Goal: Obtain resource: Download file/media

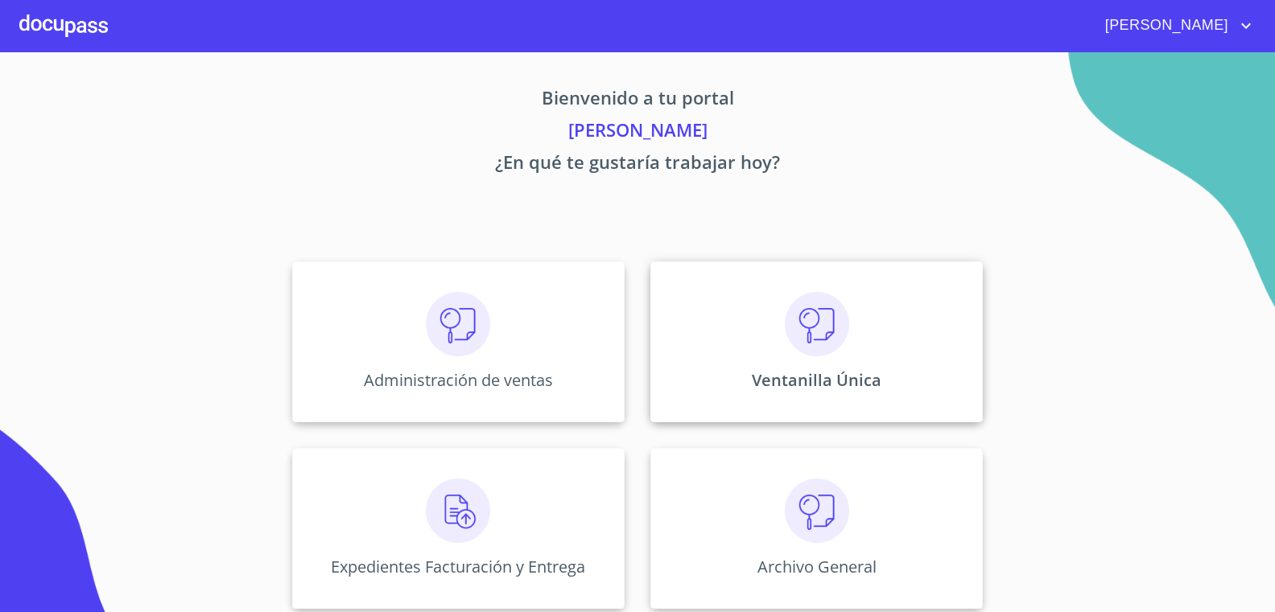
click at [785, 354] on img at bounding box center [817, 324] width 64 height 64
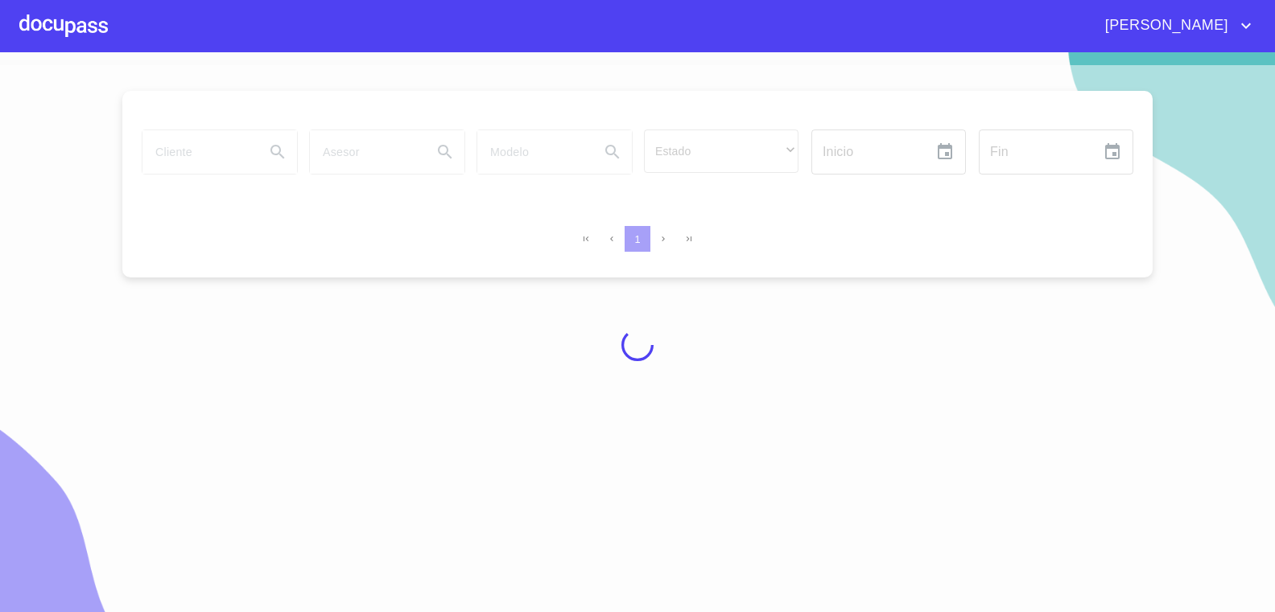
click at [199, 145] on div at bounding box center [637, 345] width 1275 height 560
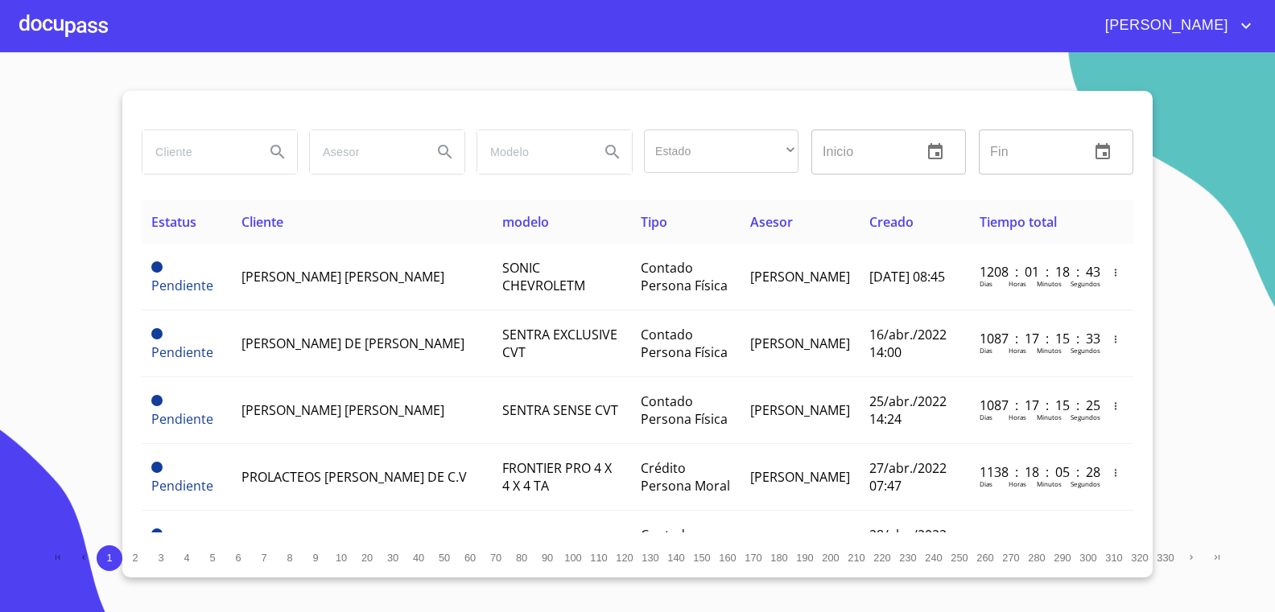
click at [193, 147] on input "search" at bounding box center [196, 151] width 109 height 43
type input "TIP AUTO"
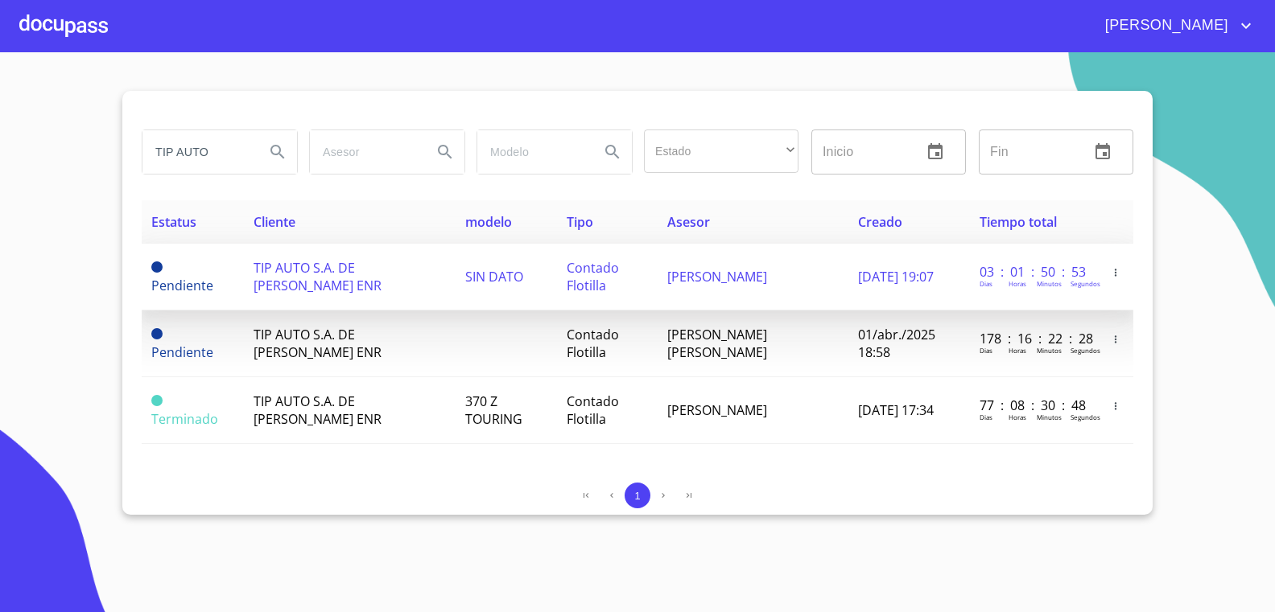
click at [667, 281] on span "[PERSON_NAME]" at bounding box center [717, 277] width 100 height 18
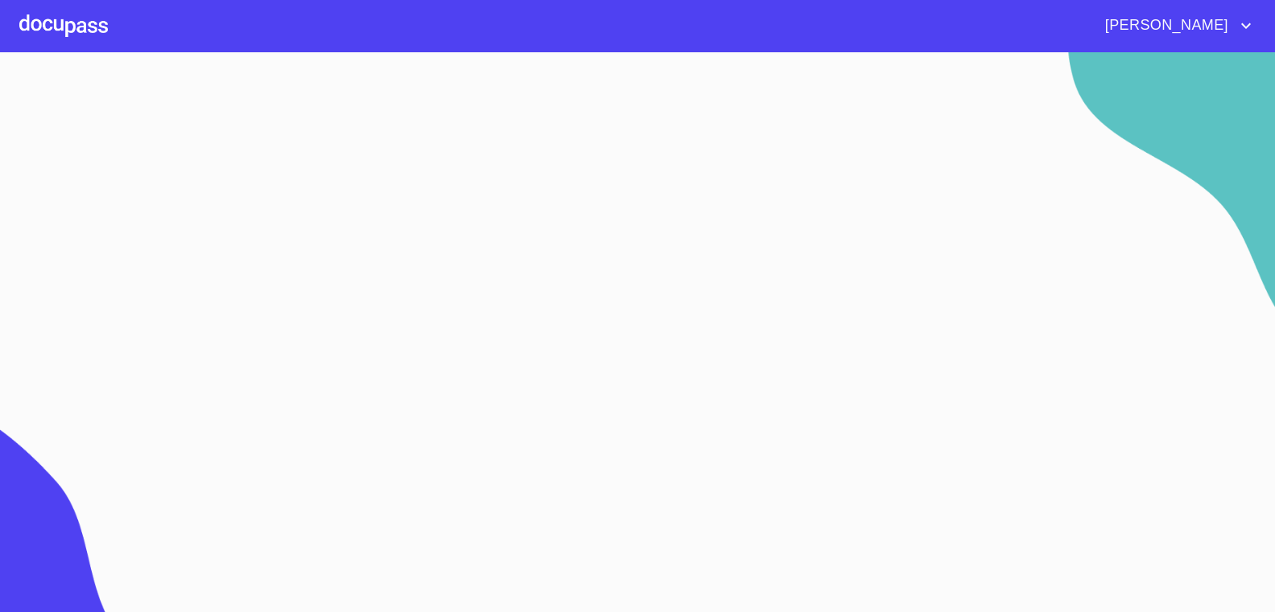
click at [656, 281] on section at bounding box center [637, 332] width 1275 height 560
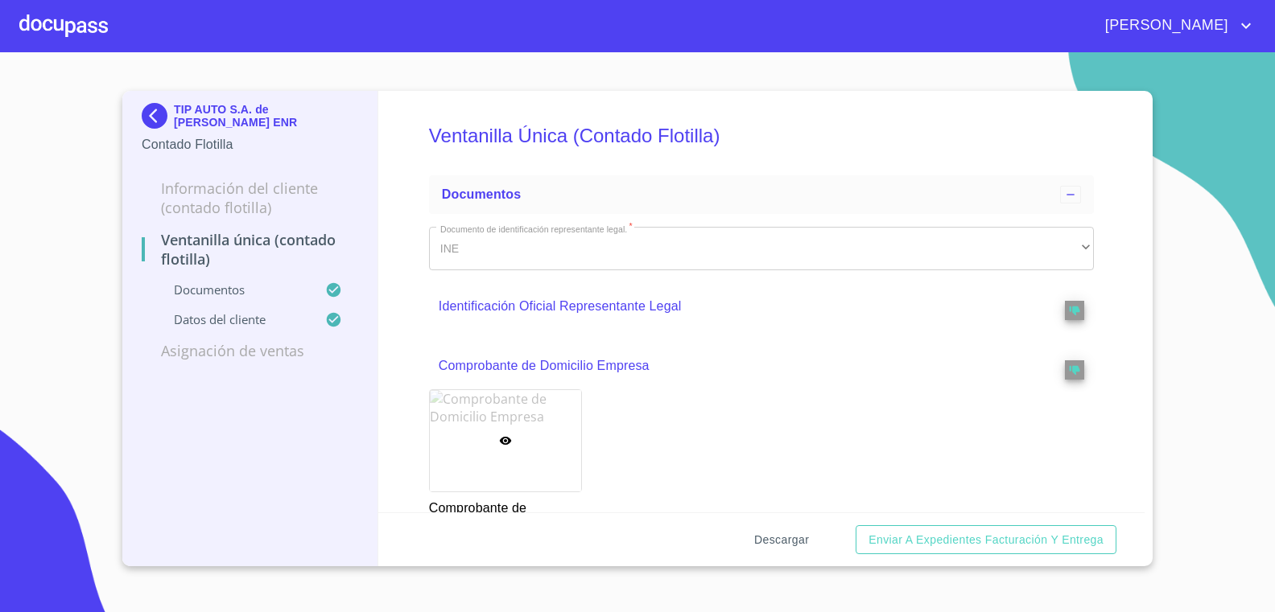
click at [797, 542] on span "Descargar" at bounding box center [781, 540] width 55 height 20
